Goal: Task Accomplishment & Management: Use online tool/utility

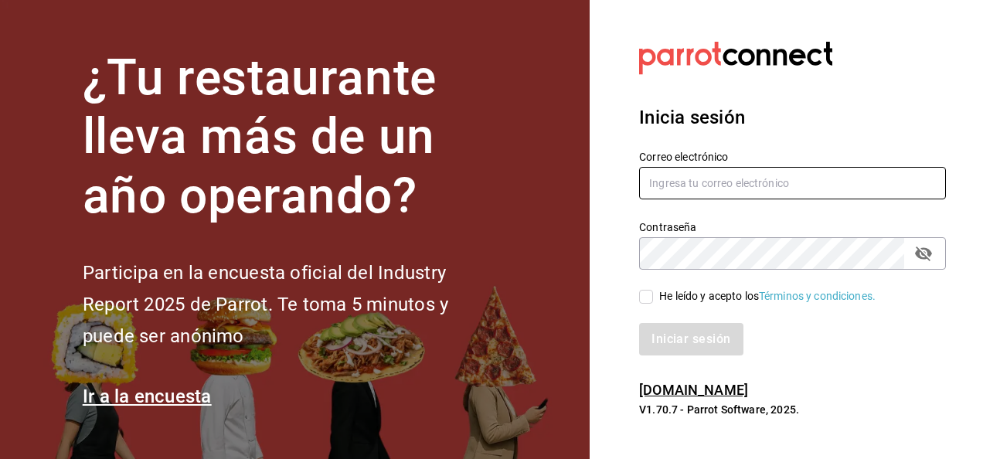
type input "hotaru.puebla@grupocosteno.com"
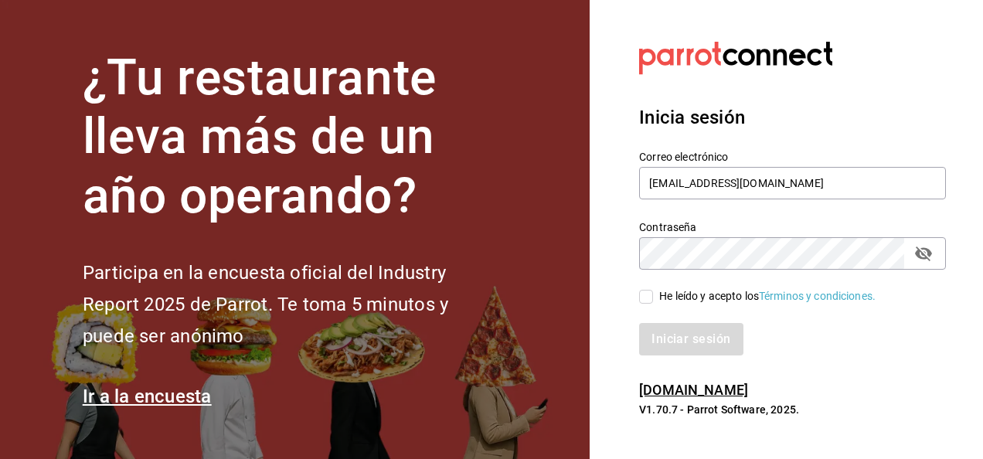
click at [648, 294] on input "He leído y acepto los Términos y condiciones." at bounding box center [646, 297] width 14 height 14
checkbox input "true"
click at [673, 349] on button "Iniciar sesión" at bounding box center [691, 339] width 105 height 32
click at [668, 352] on div "Iniciar sesión" at bounding box center [792, 339] width 307 height 32
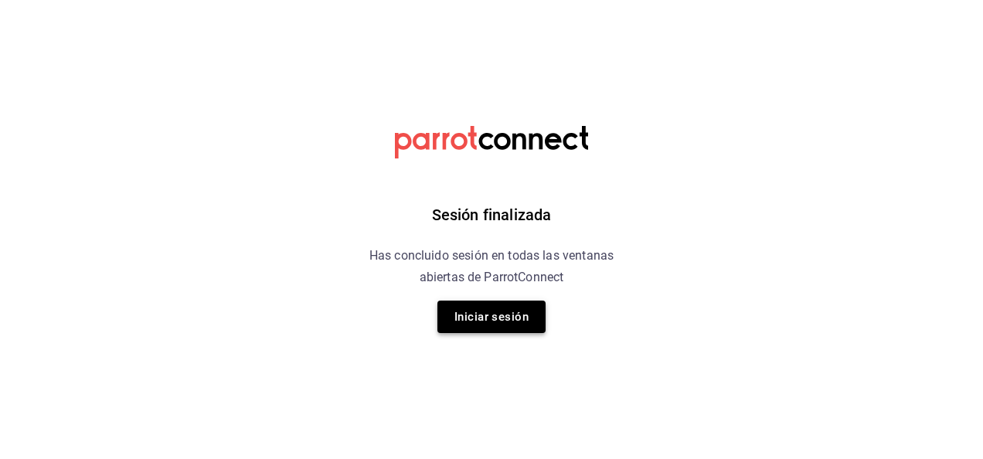
click at [513, 309] on button "Iniciar sesión" at bounding box center [491, 317] width 108 height 32
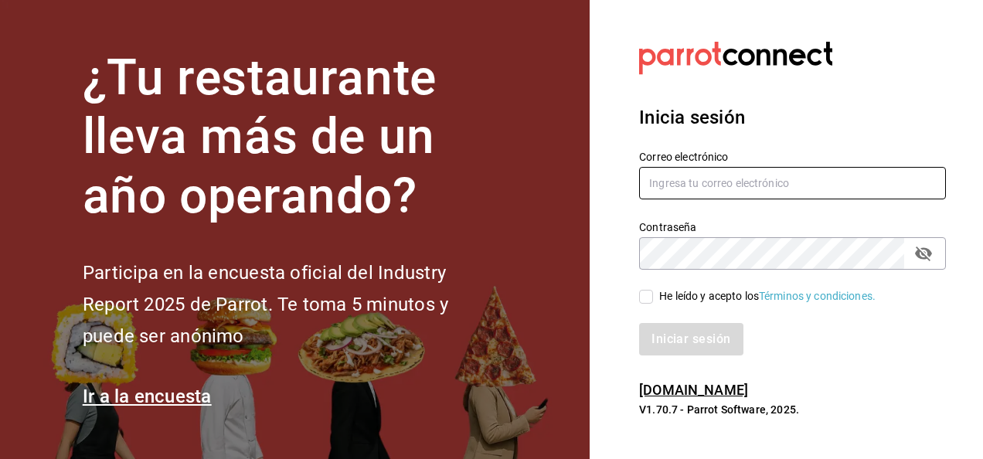
type input "hotaru.puebla@grupocosteno.com"
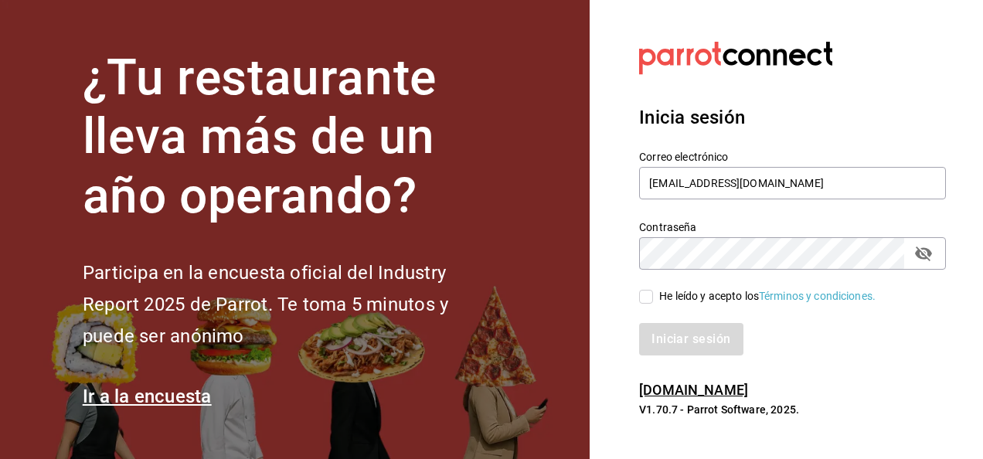
click at [648, 297] on input "He leído y acepto los Términos y condiciones." at bounding box center [646, 297] width 14 height 14
checkbox input "true"
click at [660, 332] on button "Iniciar sesión" at bounding box center [691, 339] width 105 height 32
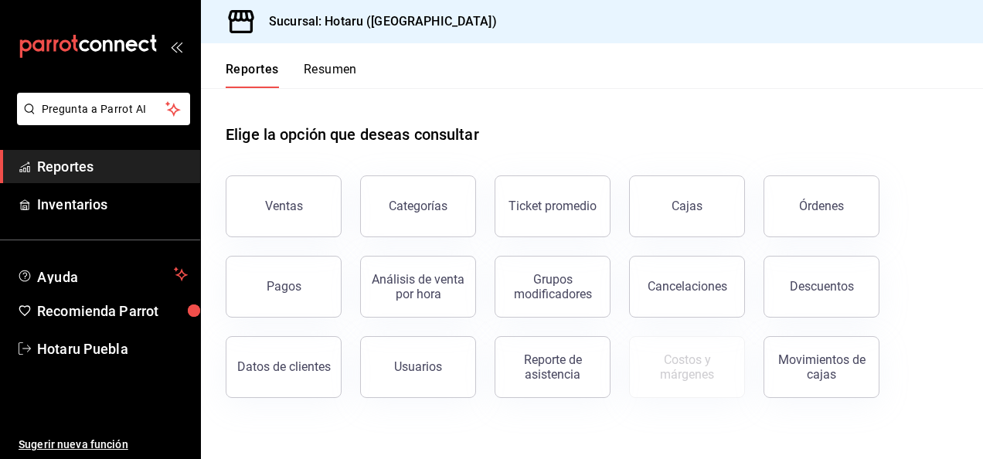
click at [660, 332] on div "Costos y márgenes" at bounding box center [678, 358] width 134 height 80
drag, startPoint x: 0, startPoint y: 0, endPoint x: 780, endPoint y: 497, distance: 924.7
click at [780, 458] on html "Pregunta a Parrot AI Reportes Inventarios Ayuda Recomienda Parrot Hotaru Puebla…" at bounding box center [491, 229] width 983 height 459
click at [283, 213] on button "Ventas" at bounding box center [284, 206] width 116 height 62
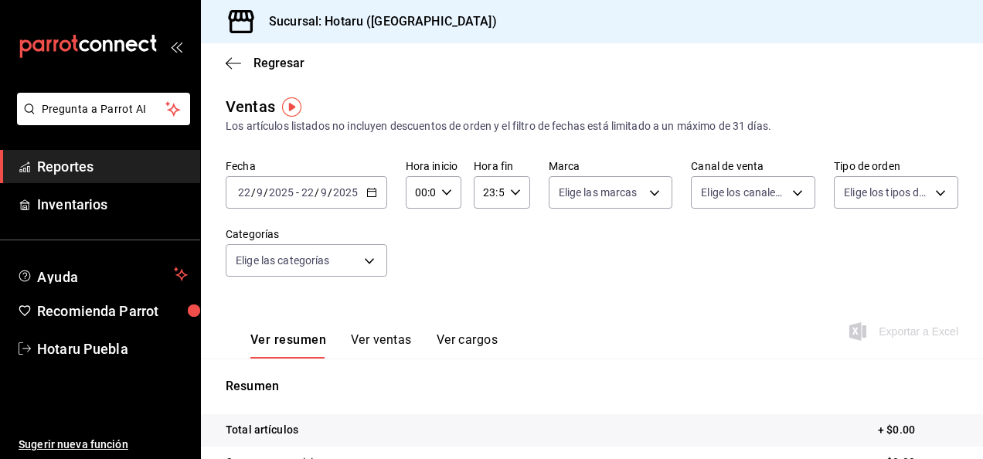
click at [371, 203] on div "[DATE] [DATE] - [DATE] [DATE]" at bounding box center [307, 192] width 162 height 32
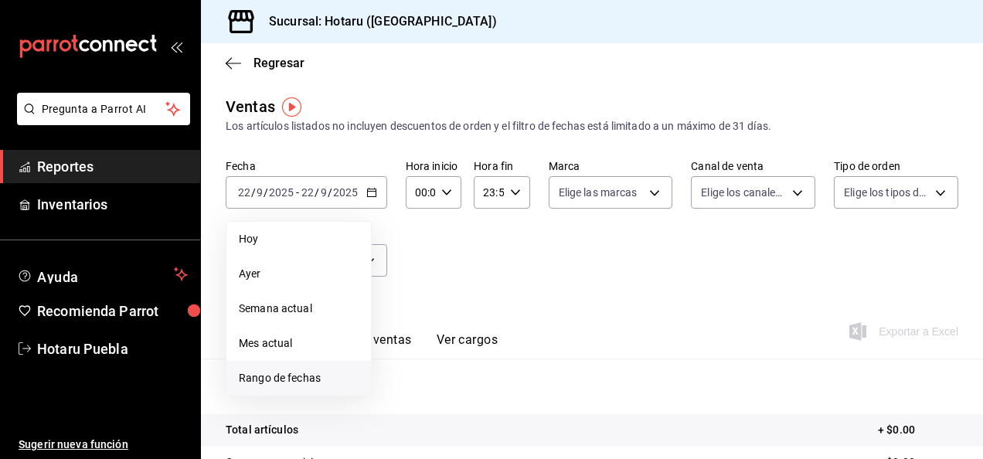
click at [296, 380] on span "Rango de fechas" at bounding box center [299, 378] width 120 height 16
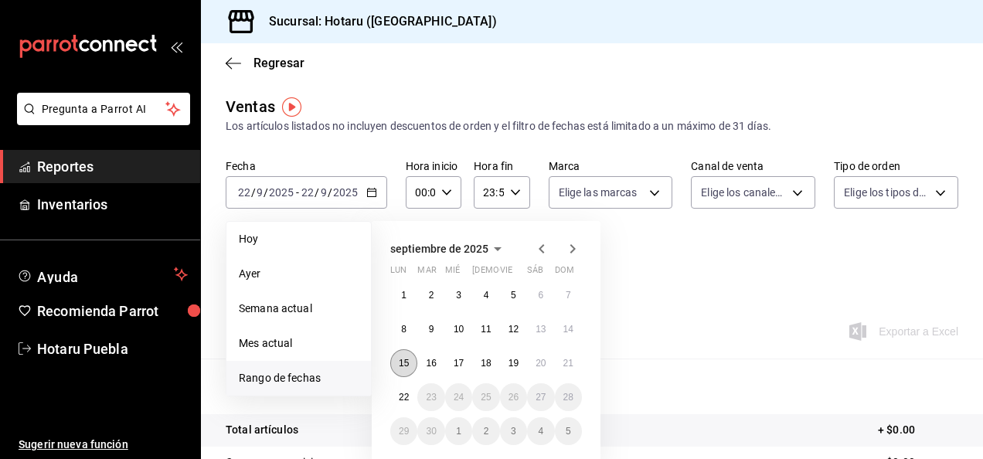
click at [403, 371] on button "15" at bounding box center [403, 363] width 27 height 28
click at [400, 386] on button "22" at bounding box center [403, 397] width 27 height 28
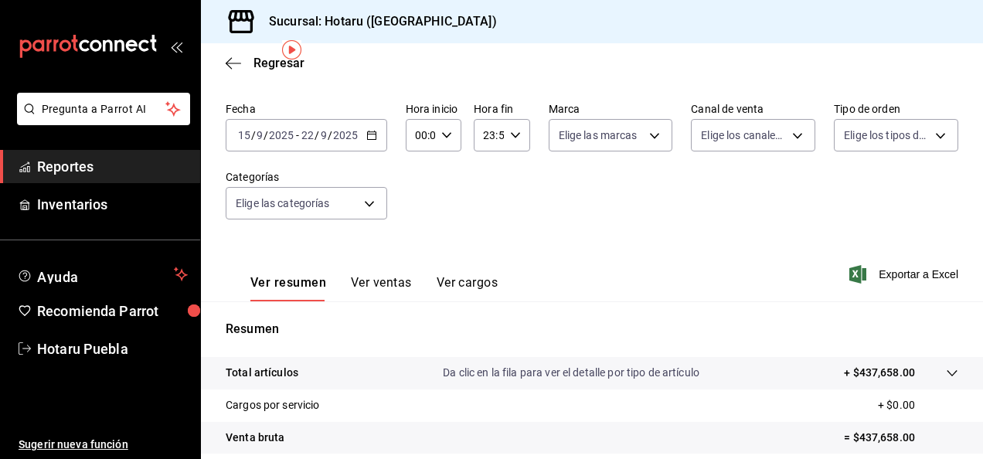
scroll to position [56, 0]
click at [647, 138] on body "Pregunta a Parrot AI Reportes Inventarios Ayuda Recomienda Parrot Hotaru Puebla…" at bounding box center [491, 229] width 983 height 459
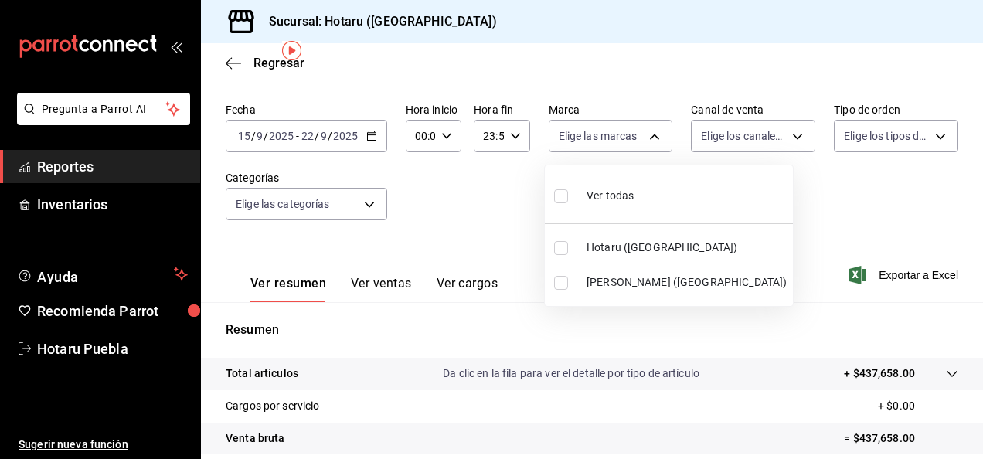
click at [580, 192] on div "Ver todas" at bounding box center [594, 194] width 80 height 33
type input "28f2b94b-43d9-4456-ab58-be91b69769b2,f751b40b-1592-4fe9-b0c9-b3cde2f2f566"
checkbox input "true"
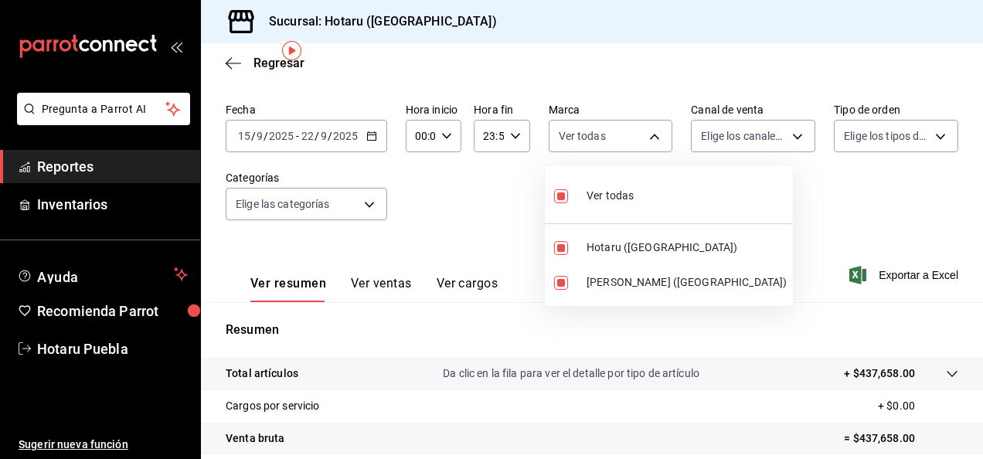
click at [793, 145] on div at bounding box center [491, 229] width 983 height 459
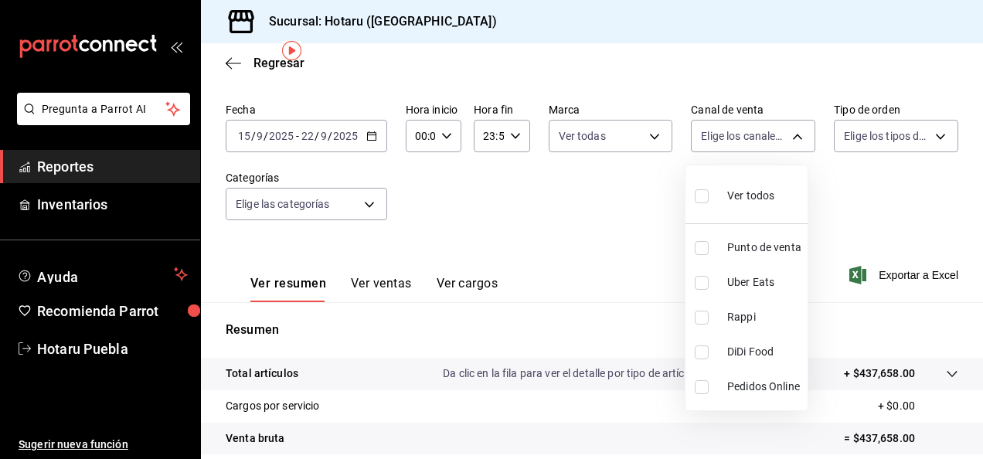
click at [793, 145] on body "Pregunta a Parrot AI Reportes Inventarios Ayuda Recomienda Parrot Hotaru Puebla…" at bounding box center [491, 229] width 983 height 459
click at [736, 188] on span "Ver todos" at bounding box center [750, 196] width 47 height 16
type input "PARROT,UBER_EATS,RAPPI,DIDI_FOOD,ONLINE"
checkbox input "true"
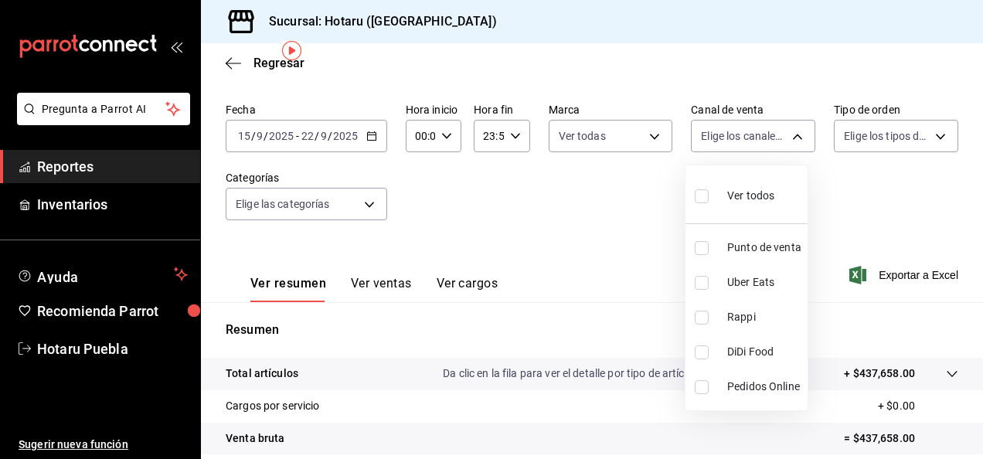
checkbox input "true"
click at [927, 137] on div at bounding box center [491, 229] width 983 height 459
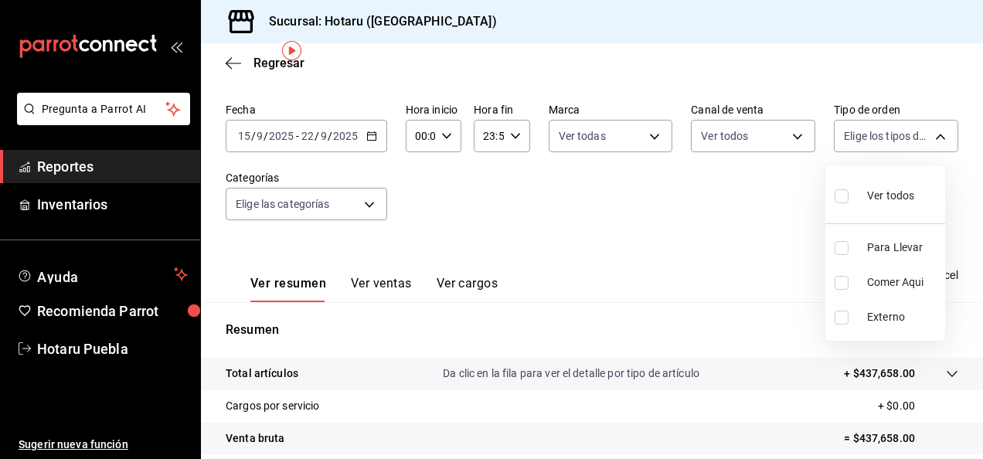
click at [927, 137] on body "Pregunta a Parrot AI Reportes Inventarios Ayuda Recomienda Parrot Hotaru Puebla…" at bounding box center [491, 229] width 983 height 459
click at [845, 195] on input "checkbox" at bounding box center [842, 196] width 14 height 14
checkbox input "true"
type input "fab97e86-f173-400a-9fb3-ec3d756d97d2,cce75506-828c-4b0a-8d3b-bb17af45970c,EXTER…"
checkbox input "true"
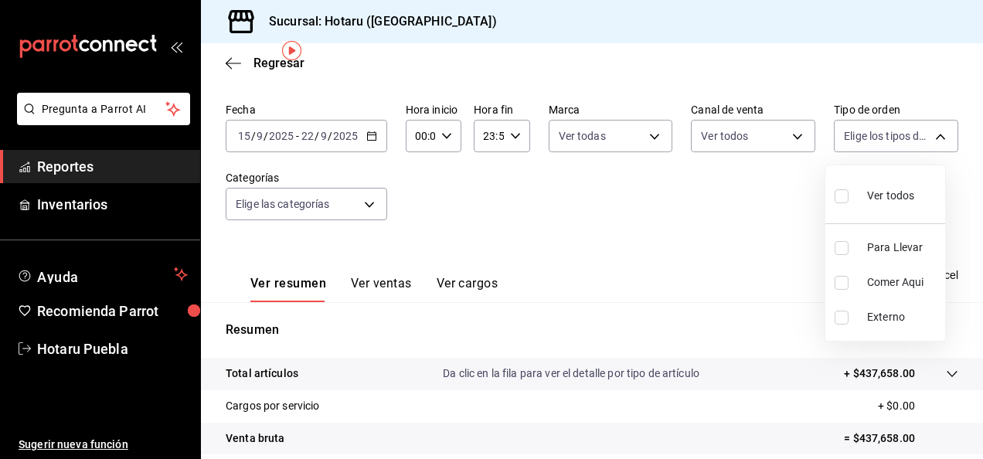
checkbox input "true"
click at [361, 206] on div at bounding box center [491, 229] width 983 height 459
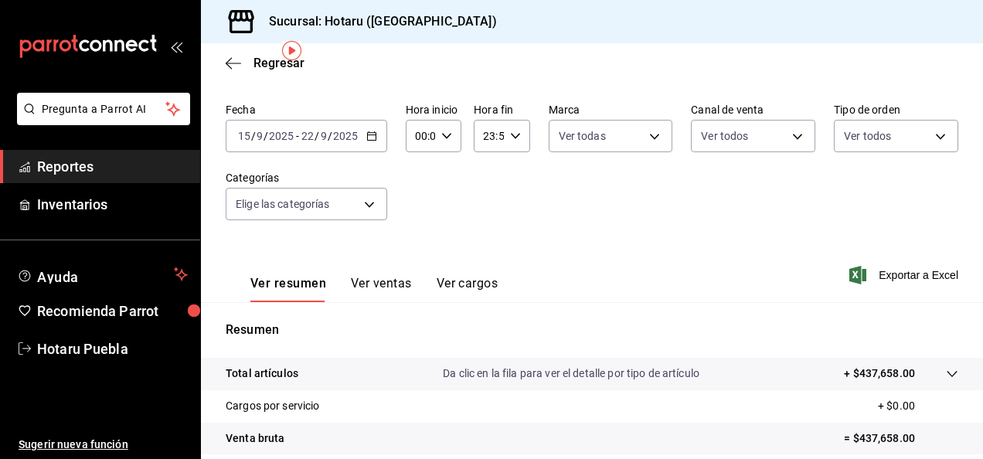
click at [361, 206] on body "Pregunta a Parrot AI Reportes Inventarios Ayuda Recomienda Parrot Hotaru Puebla…" at bounding box center [491, 229] width 983 height 459
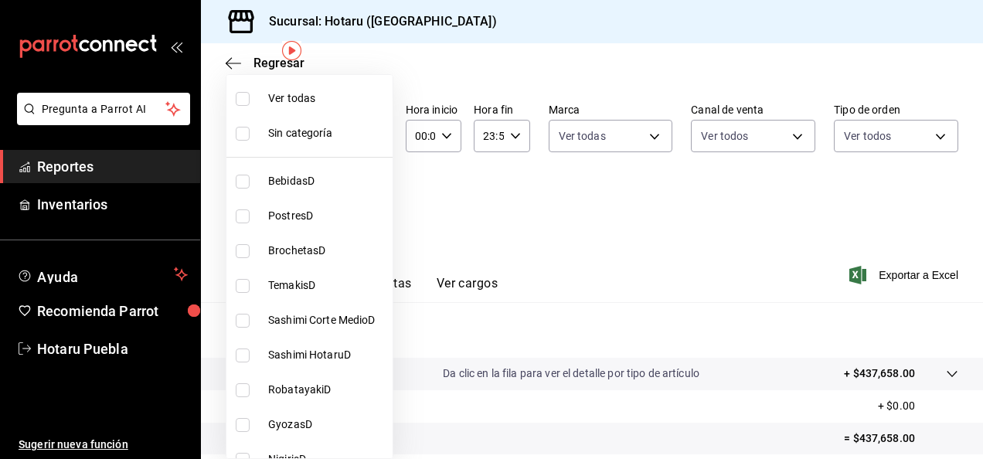
click at [334, 107] on li "Ver todas" at bounding box center [309, 98] width 166 height 35
type input "a1d7044f-c2bf-44ab-9d14-b75c950c3c49,69e43b4a-7a81-4ca2-a2e1-b80ea3b28c9f,af9b6…"
checkbox input "true"
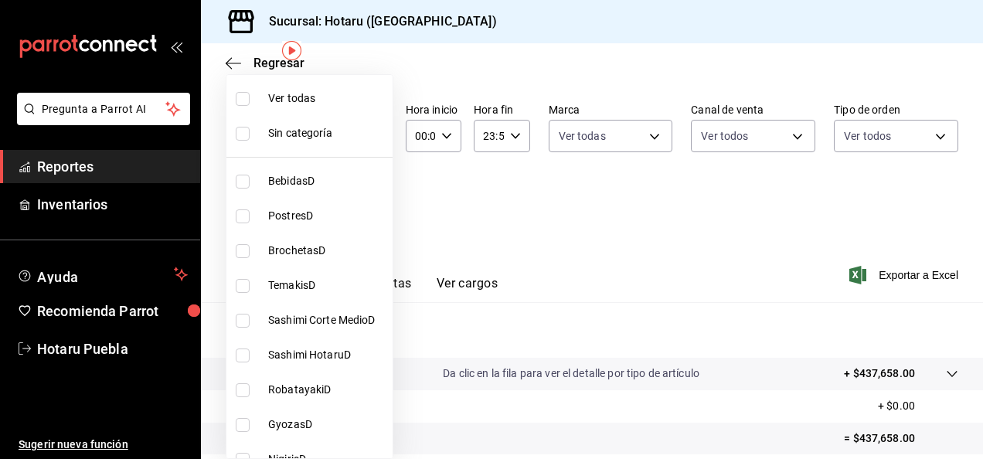
checkbox input "true"
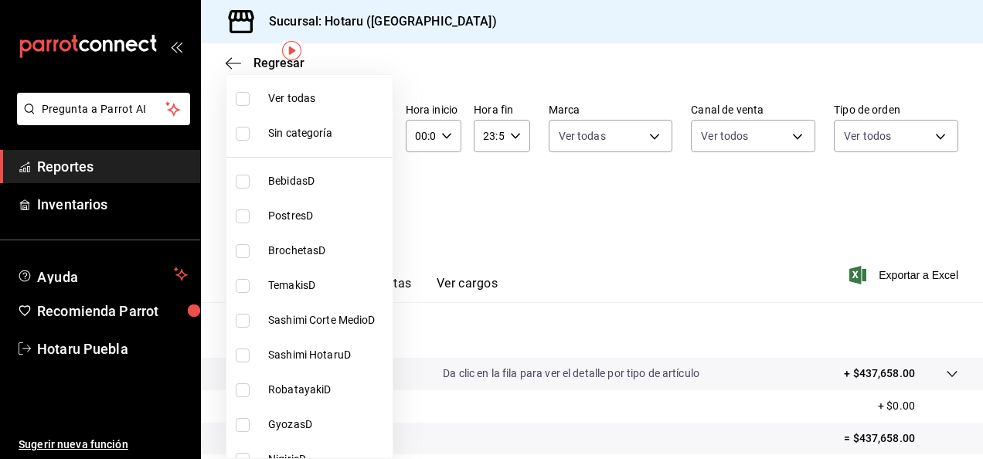
checkbox input "true"
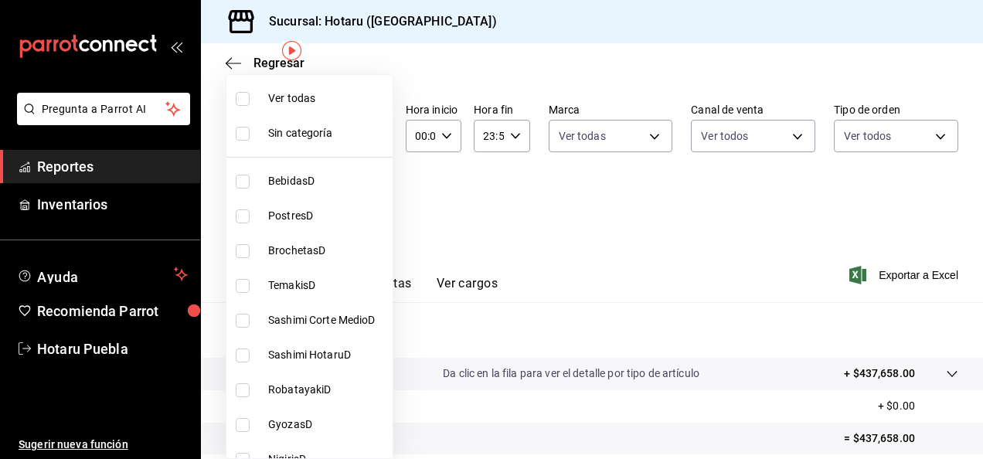
checkbox input "true"
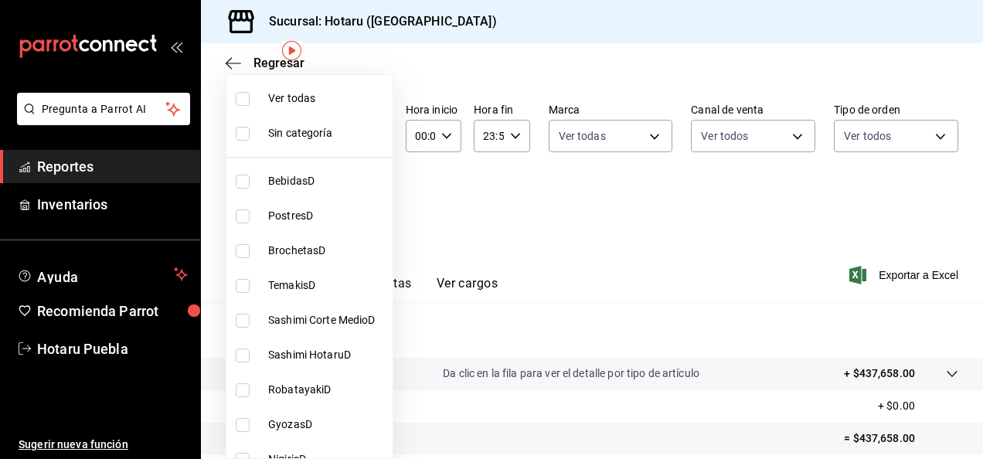
checkbox input "true"
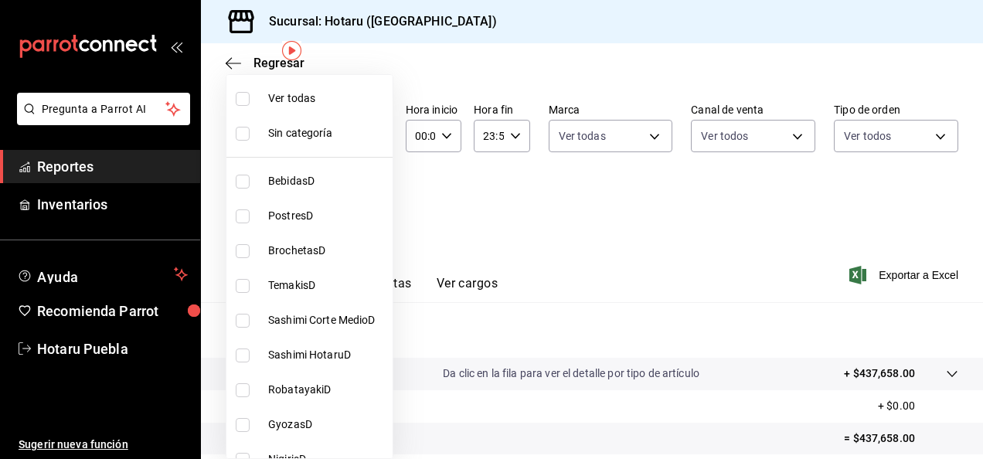
checkbox input "true"
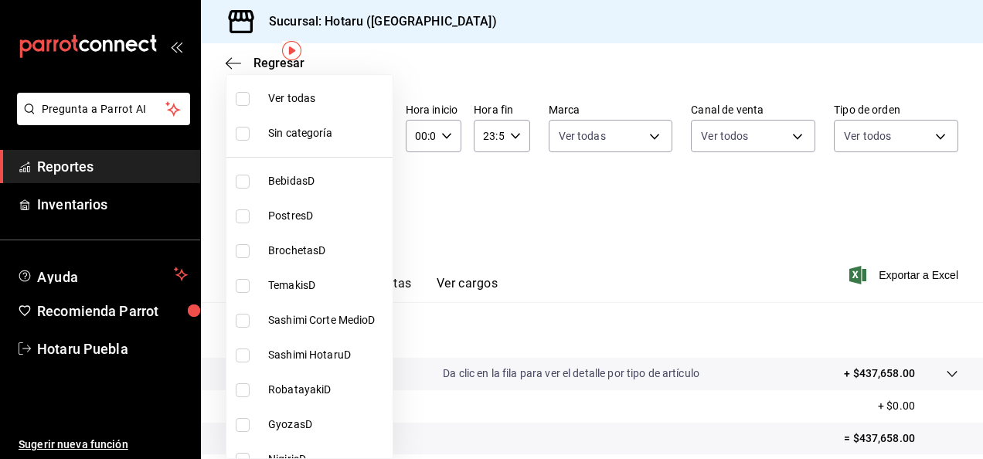
checkbox input "true"
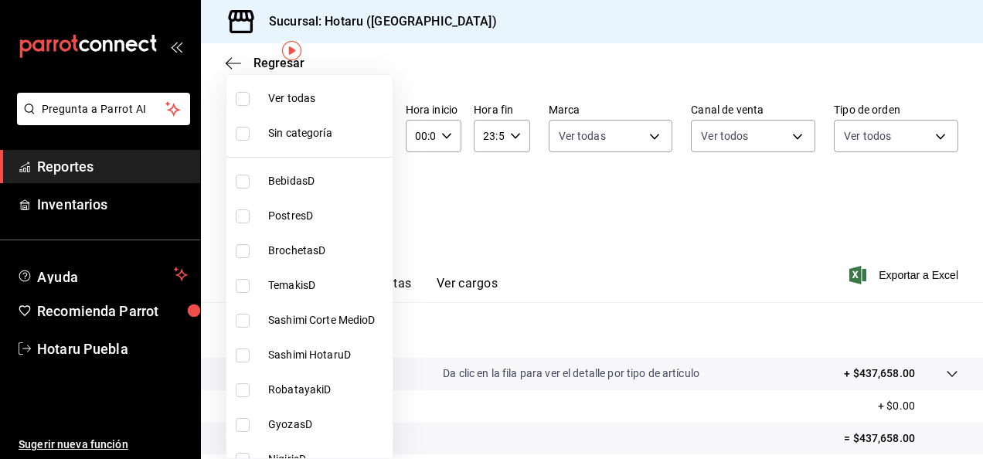
checkbox input "true"
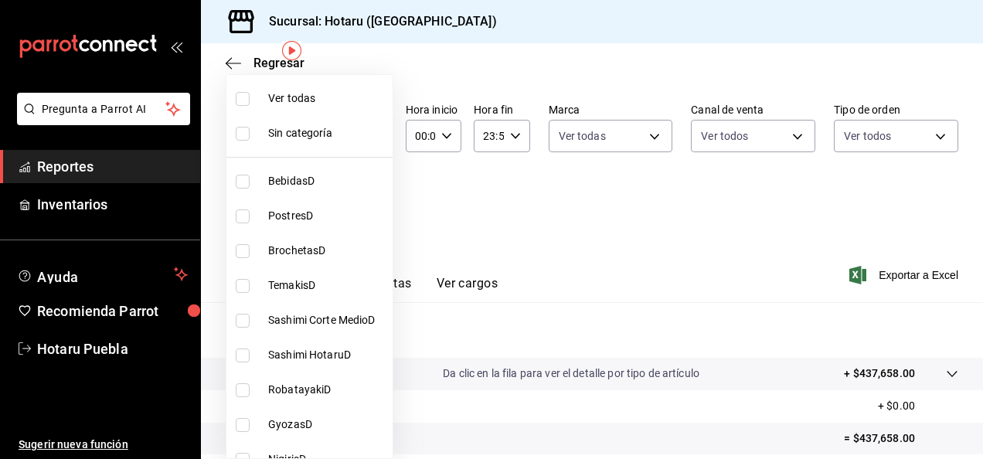
checkbox input "true"
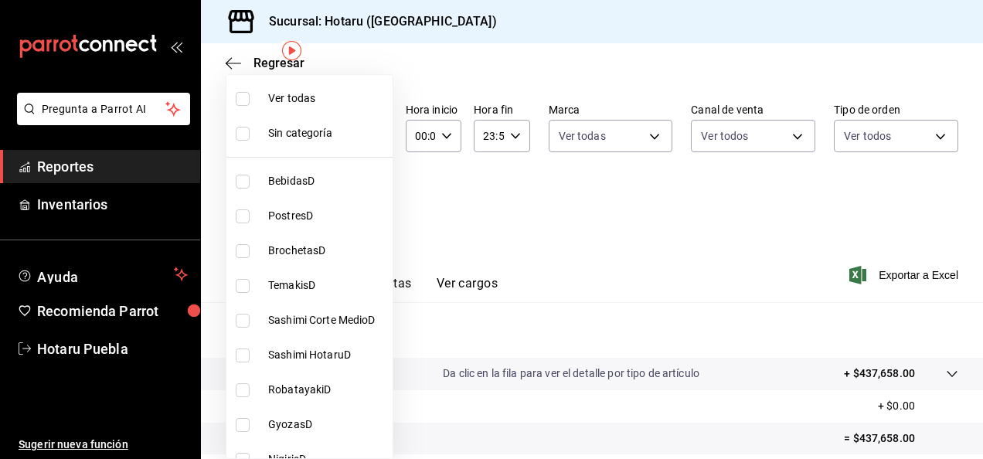
checkbox input "true"
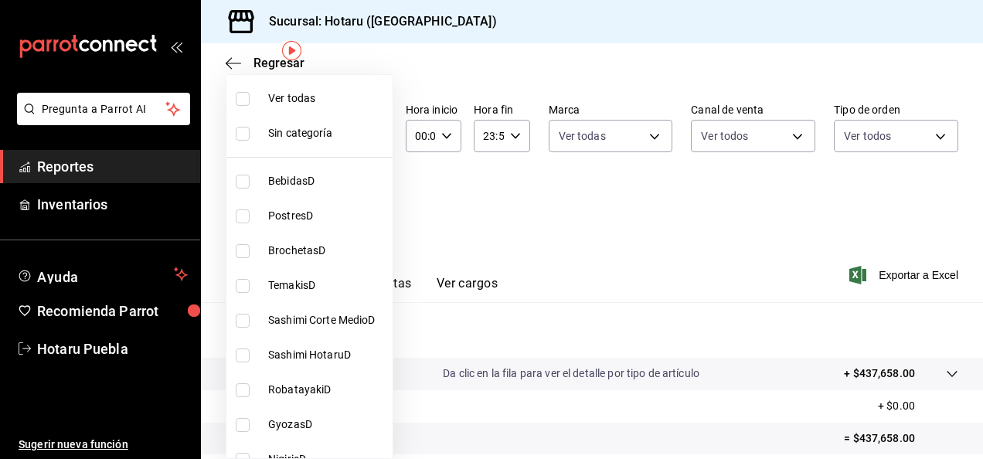
checkbox input "true"
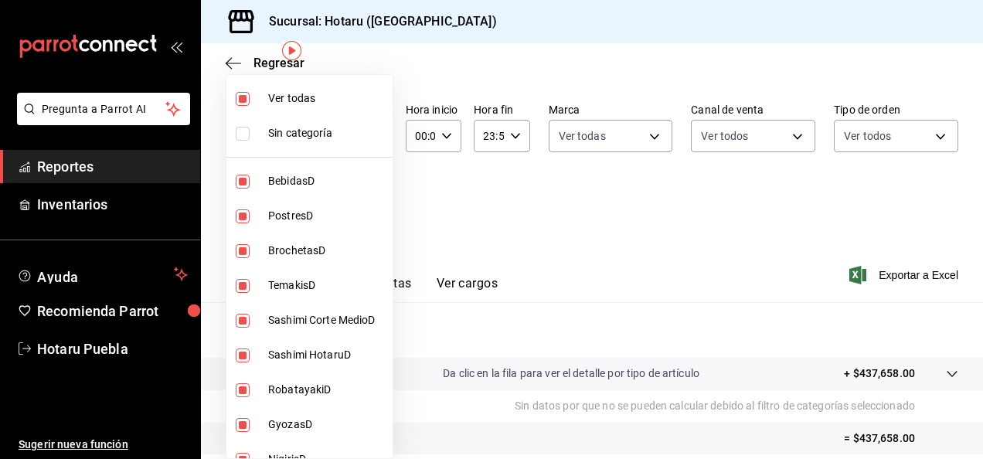
click at [879, 271] on div at bounding box center [491, 229] width 983 height 459
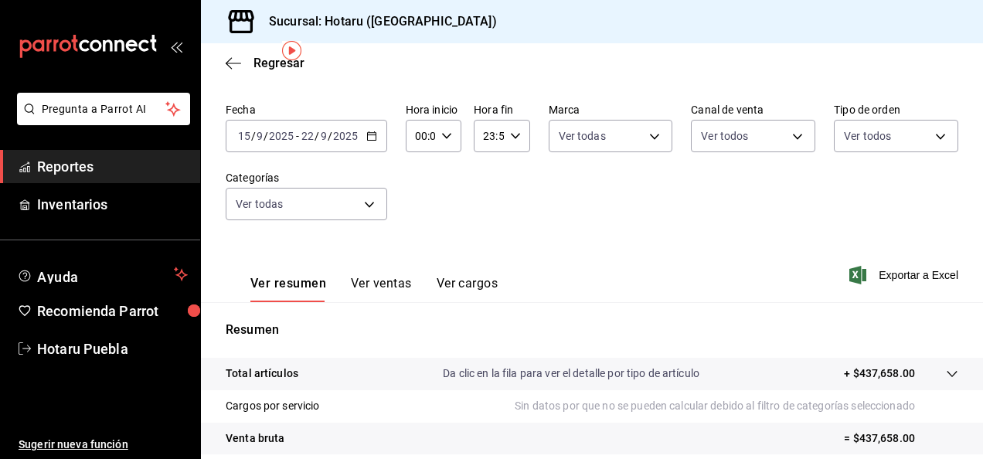
click at [879, 271] on span "Exportar a Excel" at bounding box center [905, 275] width 106 height 19
